Goal: Task Accomplishment & Management: Complete application form

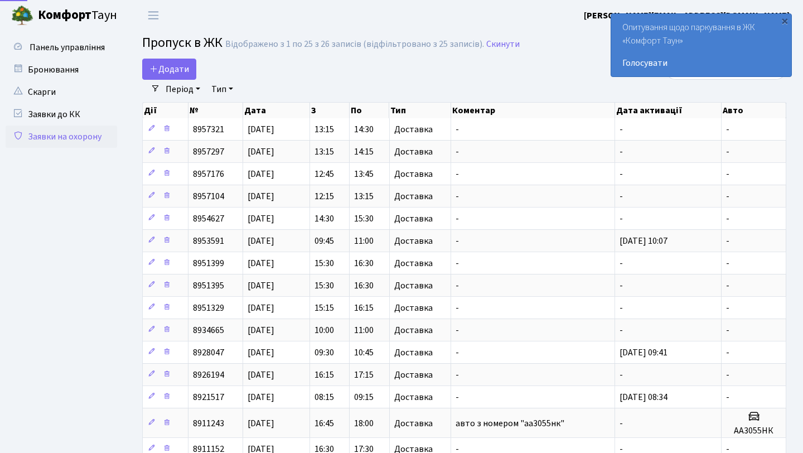
select select "25"
click at [166, 80] on link "Період" at bounding box center [182, 89] width 43 height 19
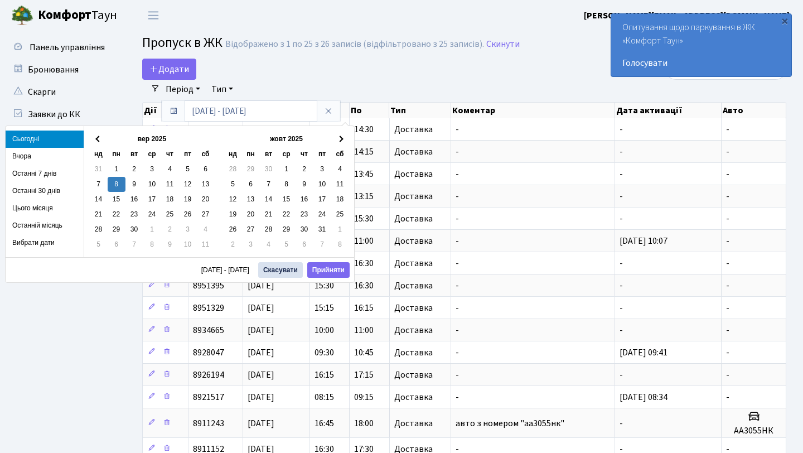
click at [513, 71] on div "Додати" at bounding box center [354, 69] width 424 height 21
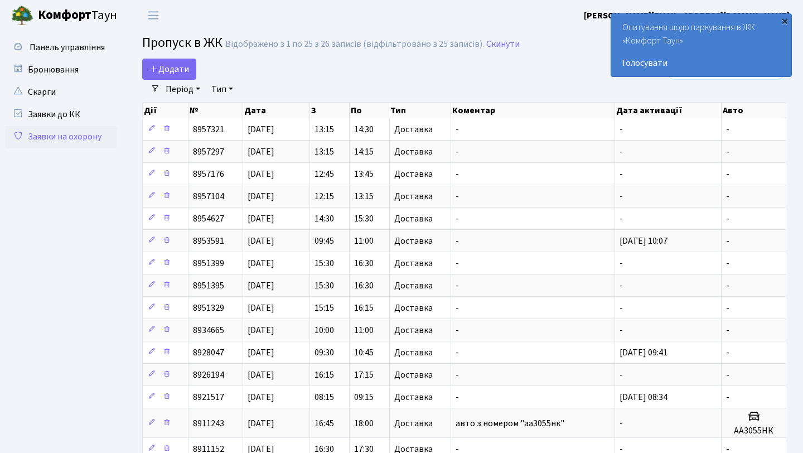
click at [784, 23] on div "×" at bounding box center [784, 20] width 11 height 11
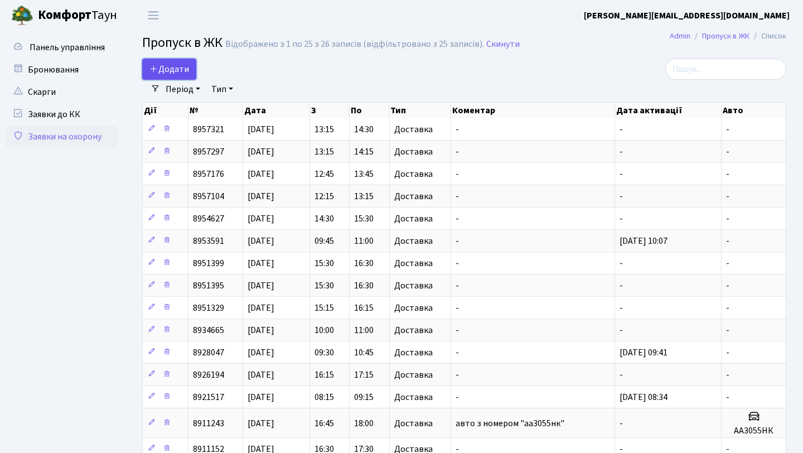
click at [173, 66] on span "Додати" at bounding box center [169, 69] width 40 height 12
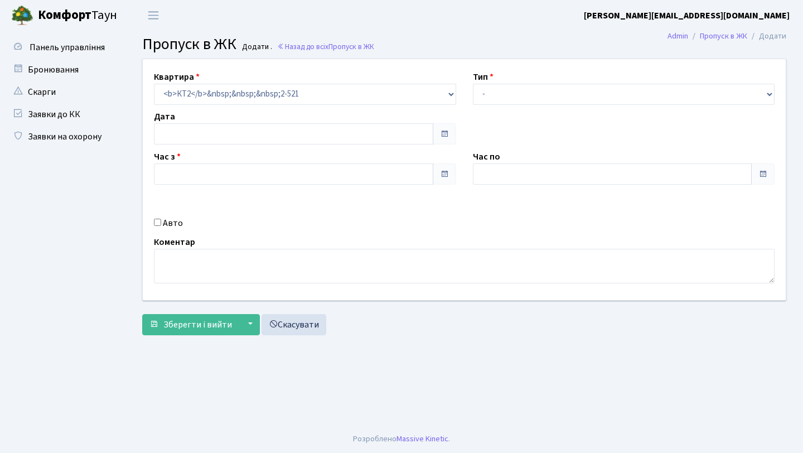
type input "[DATE]"
type input "08:30"
type input "09:30"
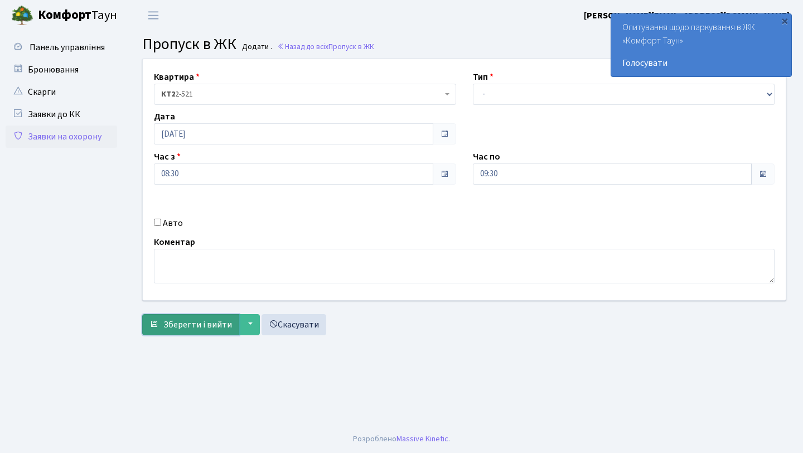
click at [205, 326] on span "Зберегти і вийти" at bounding box center [197, 324] width 69 height 12
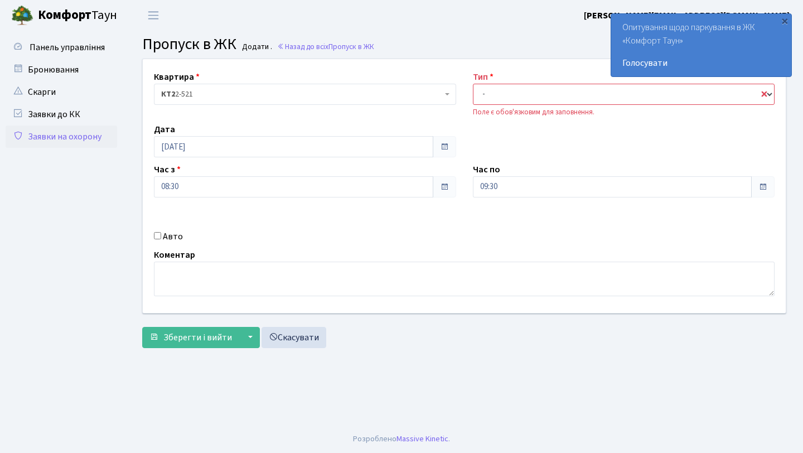
click at [485, 87] on select "- Доставка Таксі Гості Сервіс" at bounding box center [624, 94] width 302 height 21
select select "1"
click at [473, 84] on select "- Доставка Таксі Гості Сервіс" at bounding box center [624, 94] width 302 height 21
click at [198, 333] on span "Зберегти і вийти" at bounding box center [197, 337] width 69 height 12
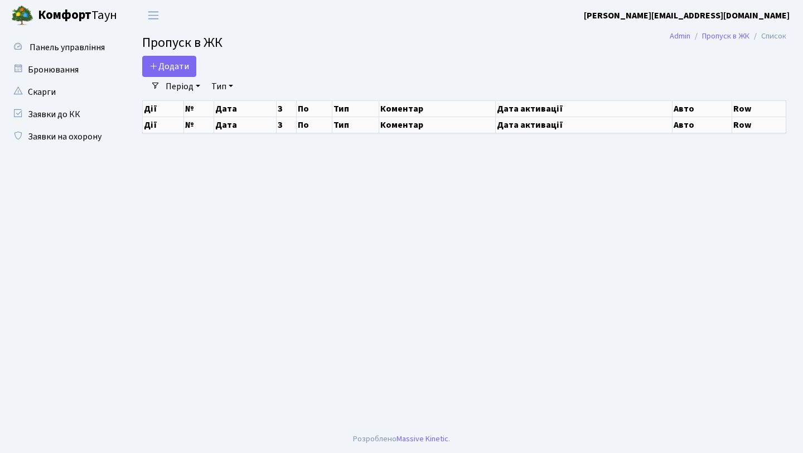
select select "25"
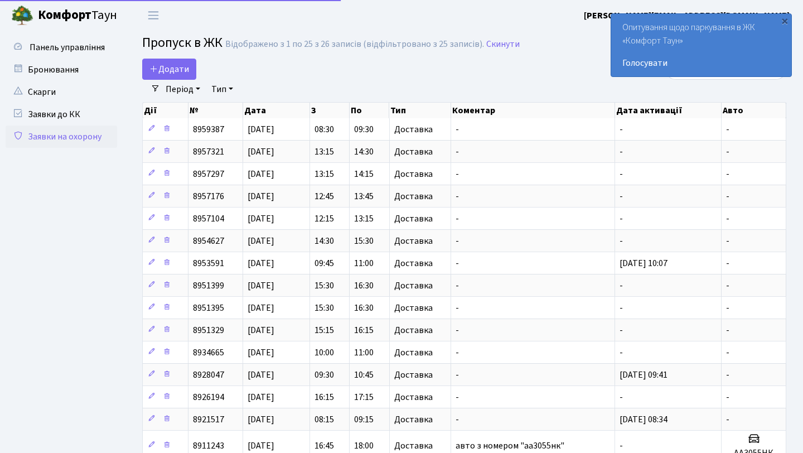
select select "25"
